Goal: Task Accomplishment & Management: Manage account settings

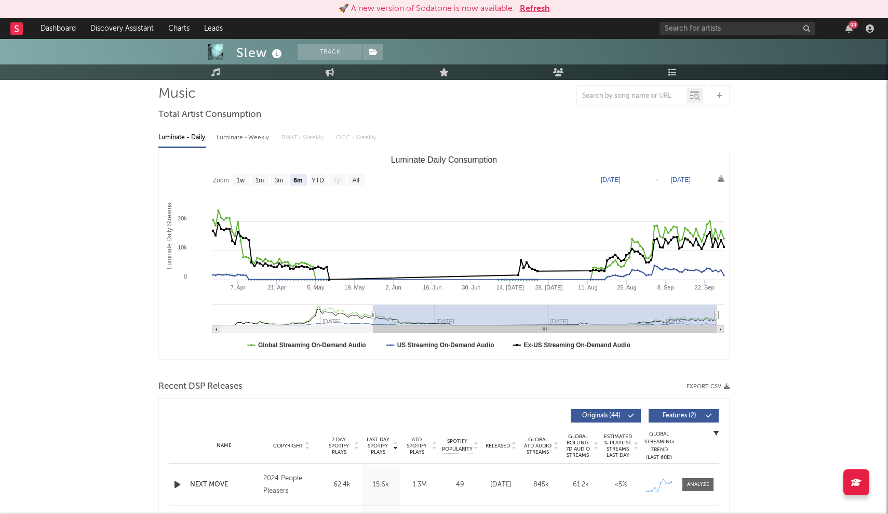
scroll to position [83, 0]
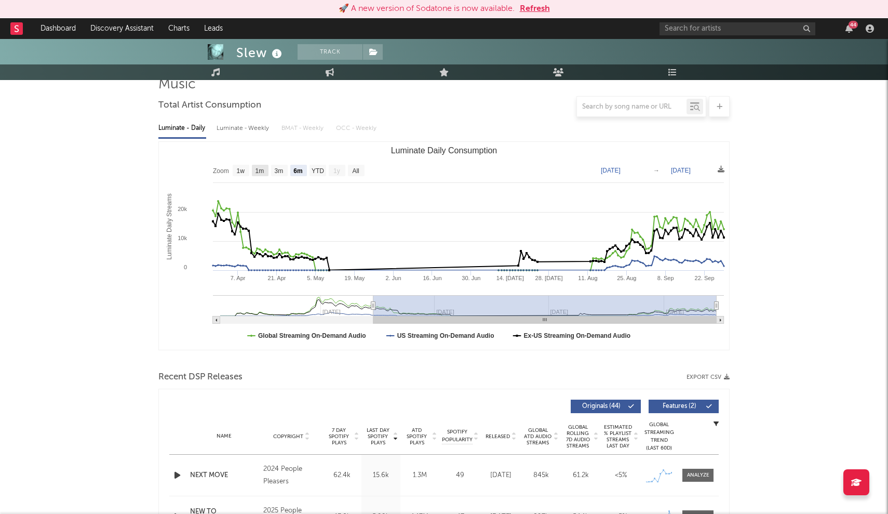
click at [257, 170] on text "1m" at bounding box center [260, 170] width 9 height 7
select select "1m"
type input "[DATE]"
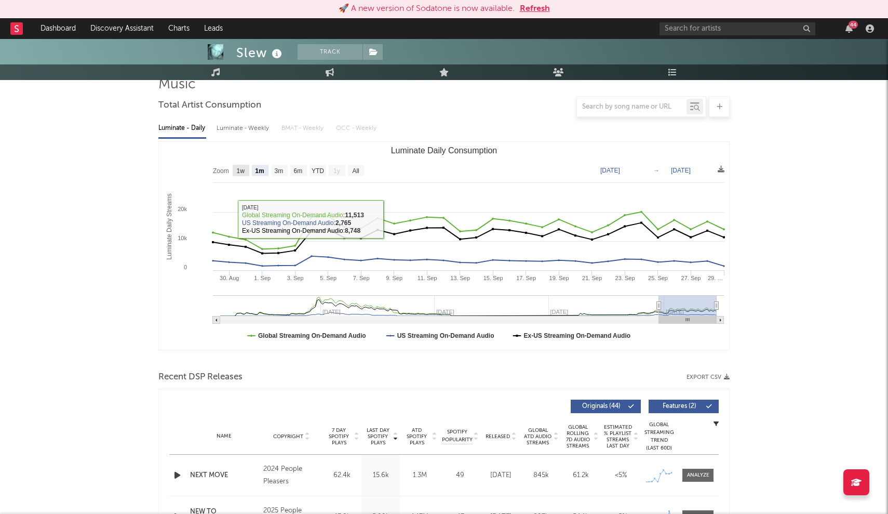
click at [240, 176] on rect "Luminate Daily Consumption" at bounding box center [241, 170] width 17 height 11
select select "1w"
type input "[DATE]"
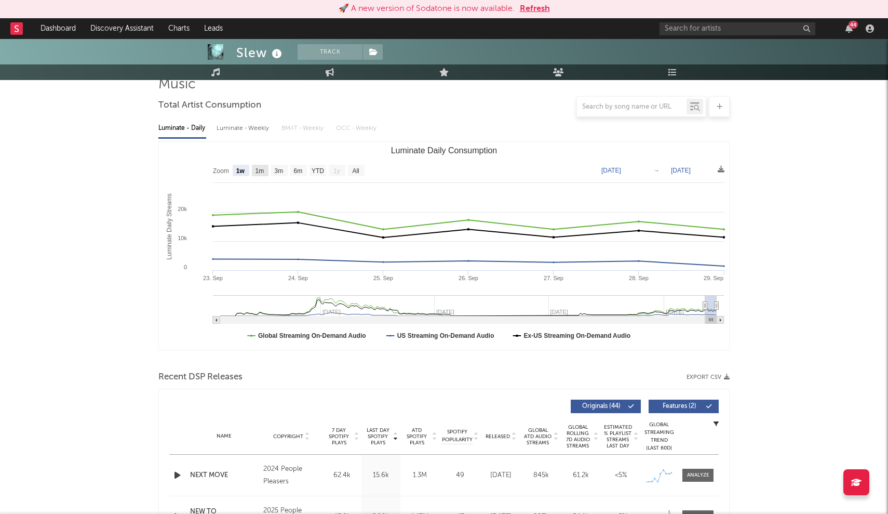
click at [252, 169] on rect "Luminate Daily Consumption" at bounding box center [260, 170] width 17 height 11
select select "1m"
type input "[DATE]"
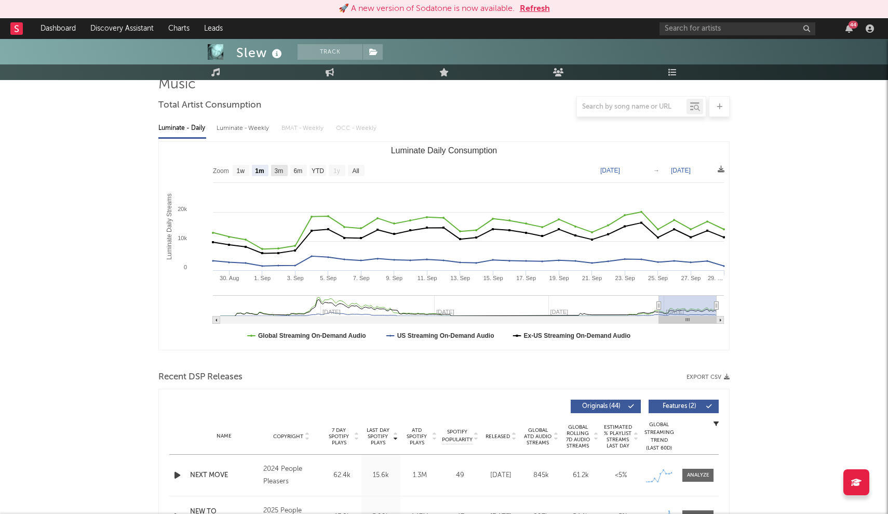
click at [273, 169] on rect "Luminate Daily Consumption" at bounding box center [279, 170] width 17 height 11
select select "3m"
type input "[DATE]"
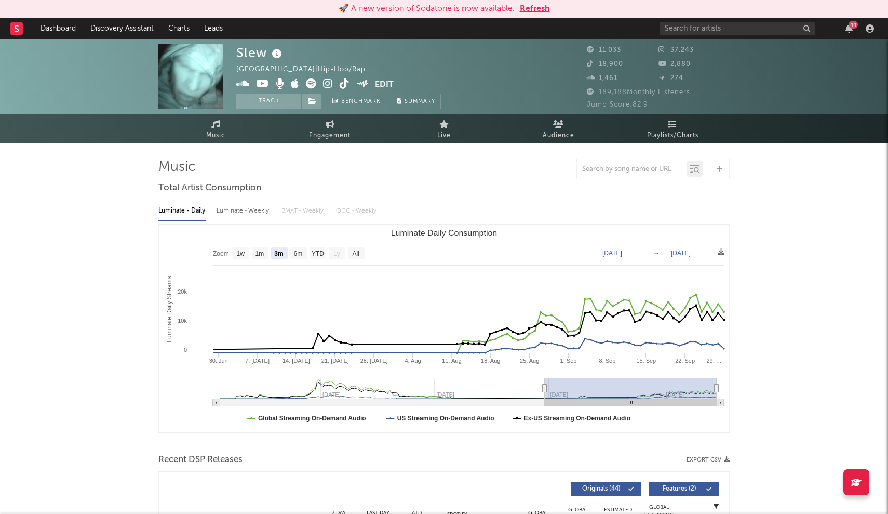
scroll to position [0, 0]
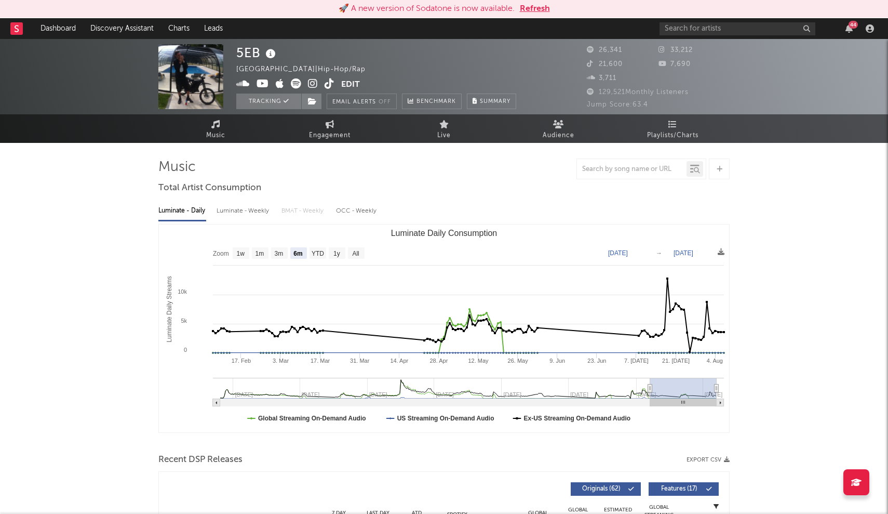
select select "6m"
click at [296, 80] on icon at bounding box center [296, 83] width 10 height 10
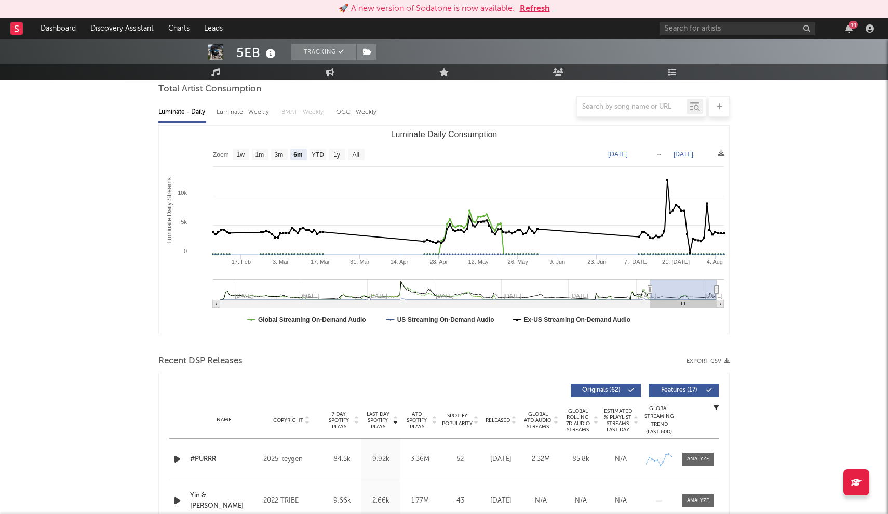
scroll to position [124, 0]
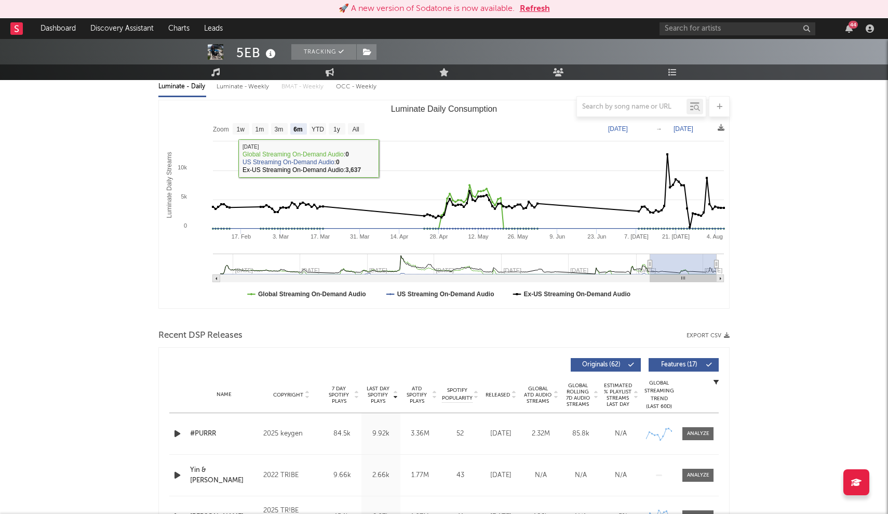
click at [246, 91] on div "Luminate - Weekly" at bounding box center [244, 87] width 55 height 18
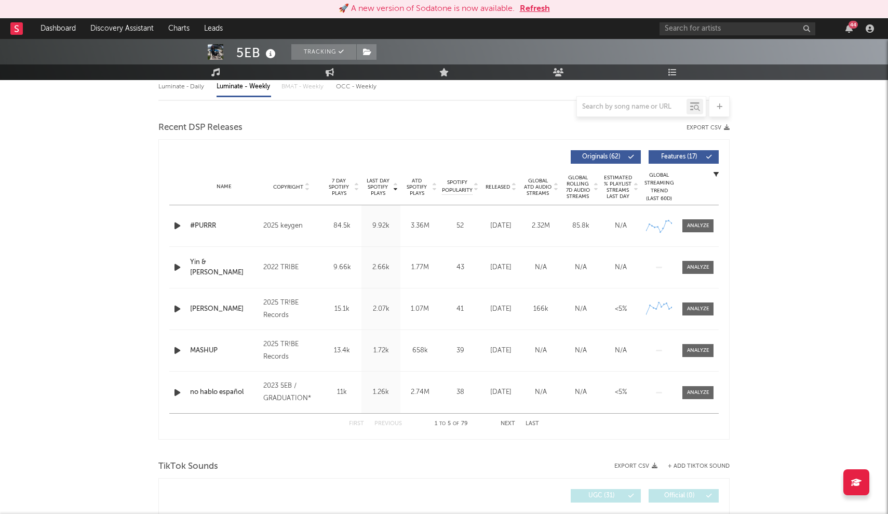
select select "6m"
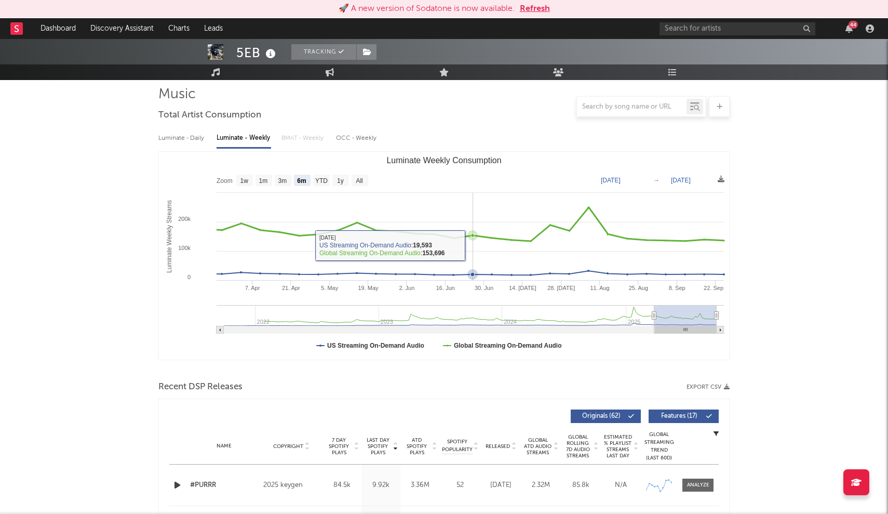
scroll to position [70, 0]
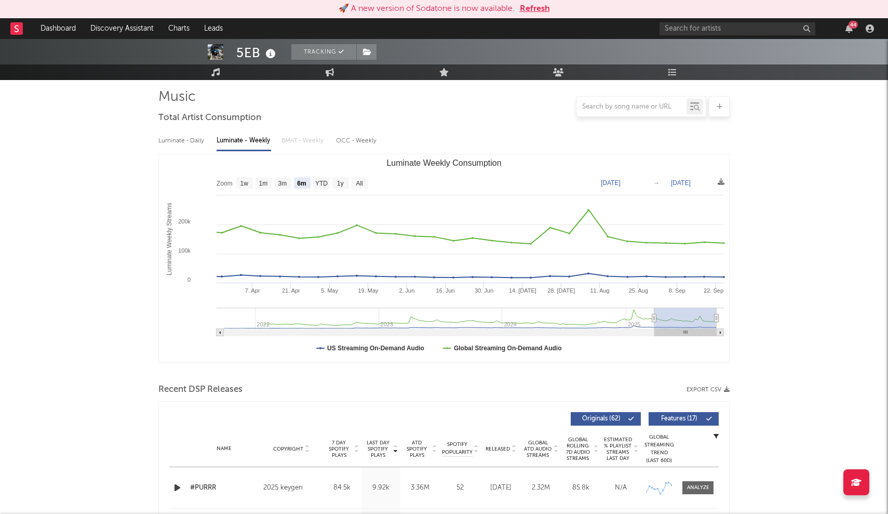
click at [193, 146] on div "Luminate - Daily" at bounding box center [182, 141] width 48 height 18
select select "6m"
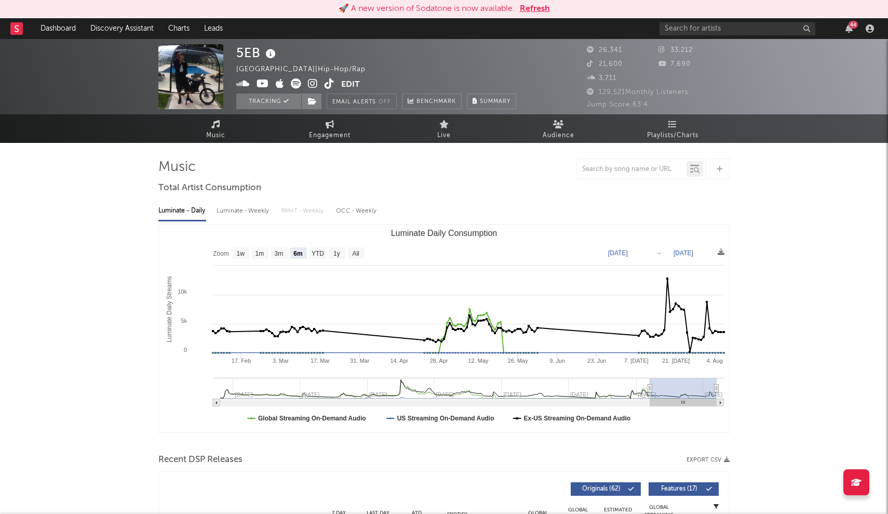
scroll to position [0, 0]
click at [346, 84] on button "Edit" at bounding box center [350, 84] width 19 height 13
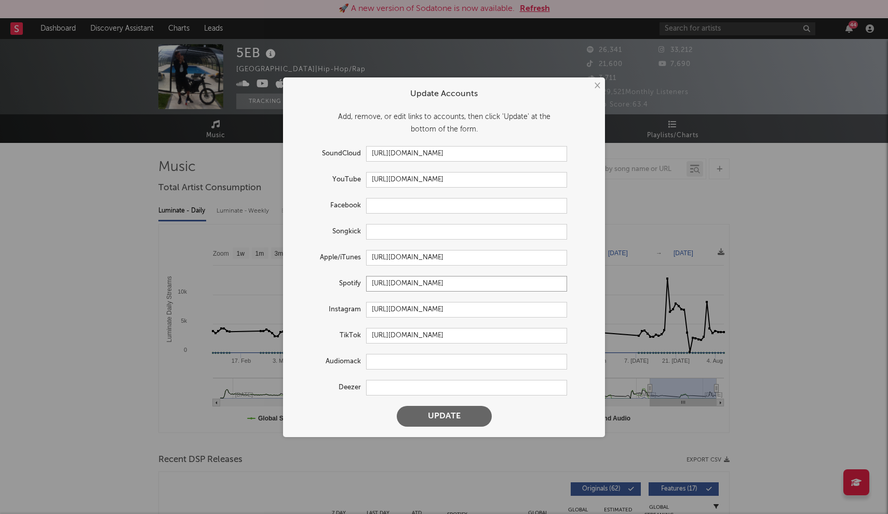
click at [436, 278] on input "https://open.spotify.com/artist/70P7as3HD8esc9Dx2TAR7o" at bounding box center [466, 284] width 201 height 16
click at [381, 287] on input "https://open.spotify.com/artist/70P7as3HD8esc9Dx2TAR7o" at bounding box center [466, 284] width 201 height 16
drag, startPoint x: 370, startPoint y: 284, endPoint x: 569, endPoint y: 284, distance: 198.9
click at [569, 284] on div "Spotify https://open.spotify.com/artist/70P7as3HD8esc9Dx2TAR7o" at bounding box center [443, 284] width 301 height 16
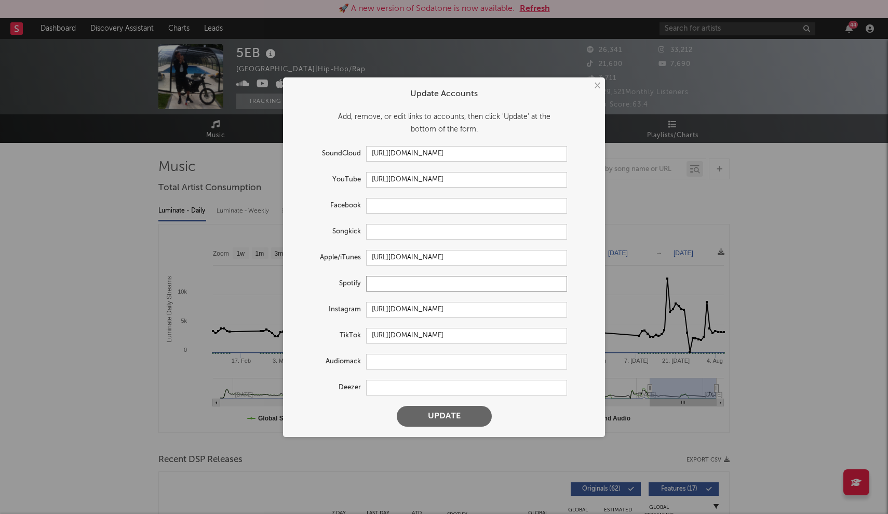
paste input "https://open.spotify.com/artist/70P7as3HD8esc9Dx2TAR7o?si=moEdxxSATMeCCd0kpk4f6w"
type input "https://open.spotify.com/artist/70P7as3HD8esc9Dx2TAR7o?si=moEdxxSATMeCCd0kpk4f6w"
click at [448, 416] on button "Update" at bounding box center [444, 416] width 95 height 21
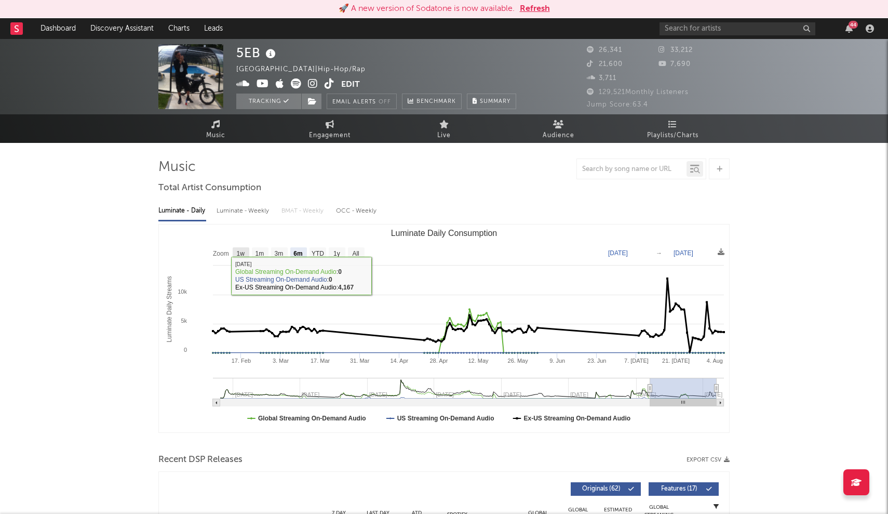
click at [239, 251] on text "1w" at bounding box center [241, 253] width 8 height 7
select select "1w"
type input "2025-08-01"
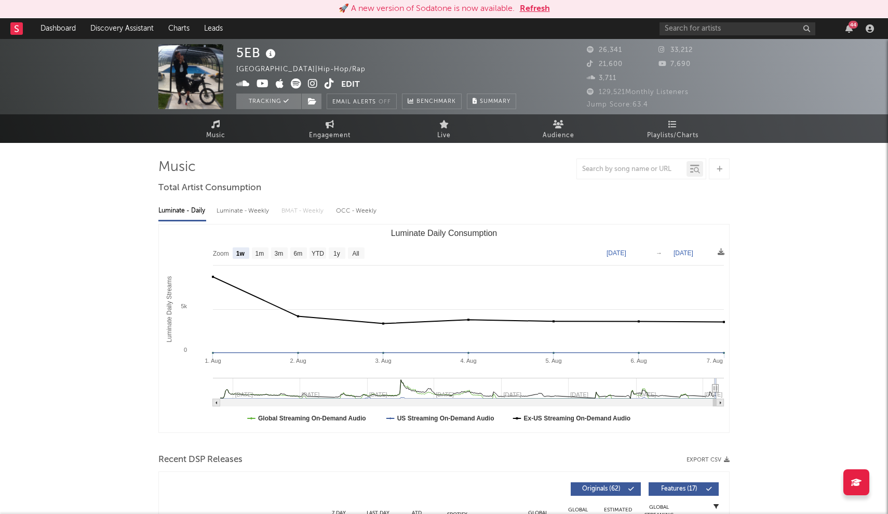
click at [532, 12] on button "Refresh" at bounding box center [535, 9] width 30 height 12
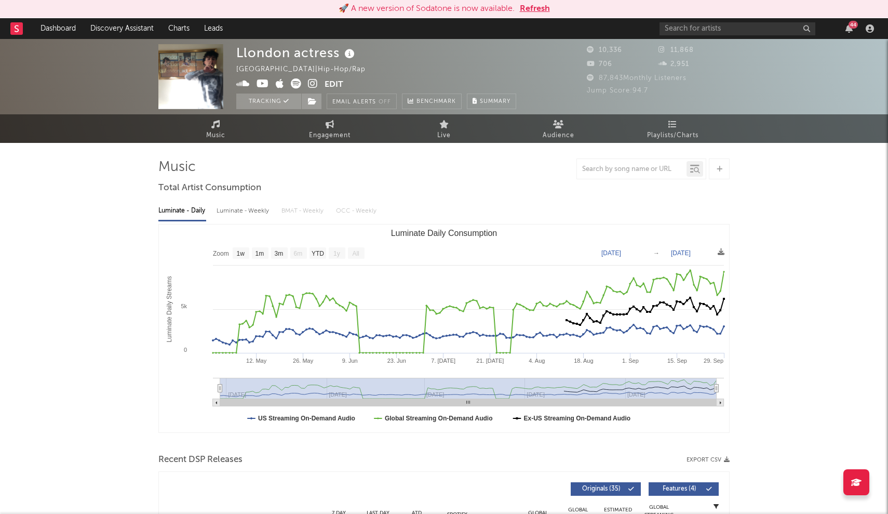
select select "1w"
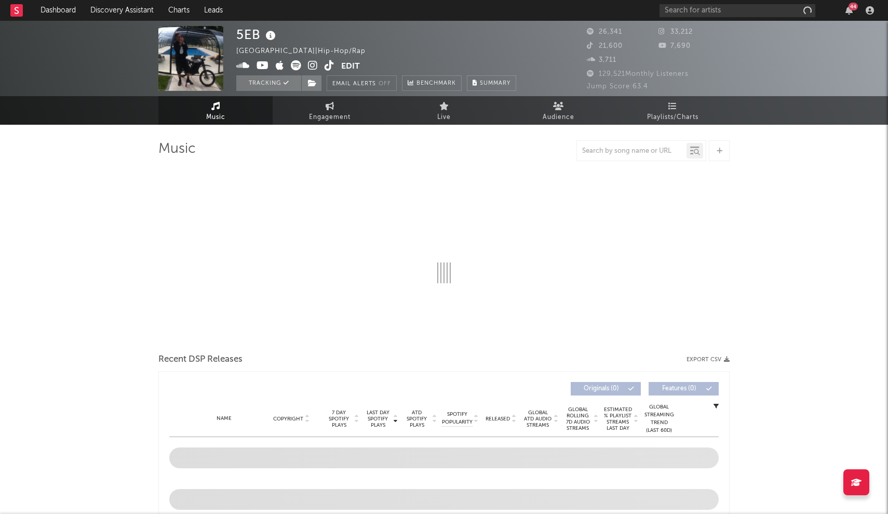
select select "6m"
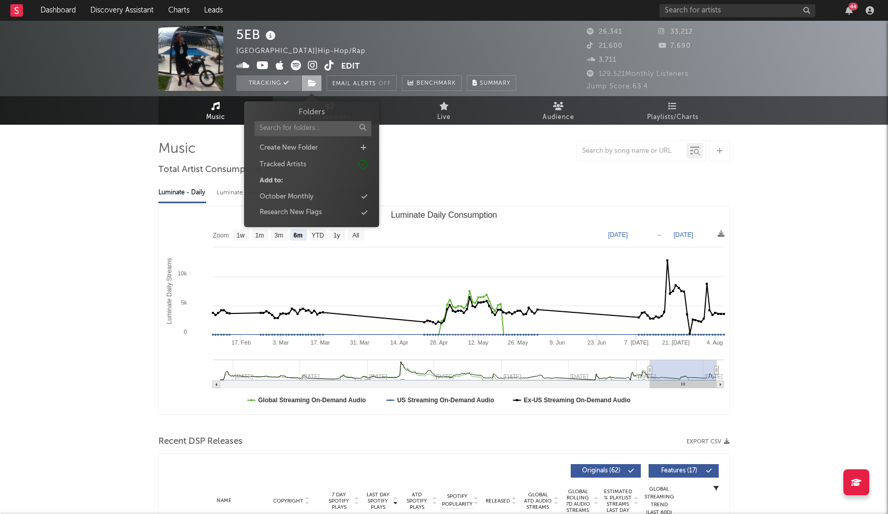
click at [316, 79] on icon at bounding box center [312, 82] width 9 height 7
click at [315, 143] on div "Create New Folder" at bounding box center [289, 148] width 58 height 10
type input "UKUG"
click at [364, 229] on icon at bounding box center [364, 228] width 6 height 7
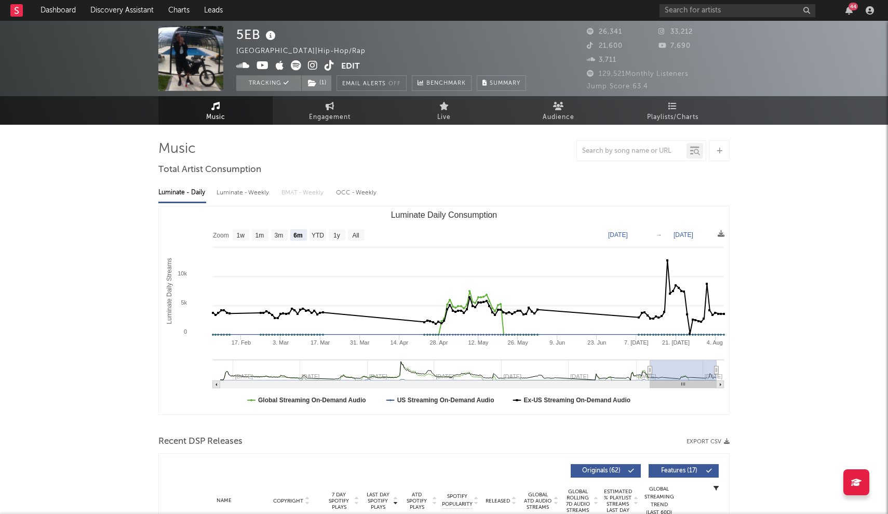
click at [500, 183] on div "Luminate - Daily Luminate - Weekly BMAT - Weekly OCC - Weekly Zoom 1w 1m 3m 6m …" at bounding box center [443, 298] width 571 height 238
